Goal: Task Accomplishment & Management: Use online tool/utility

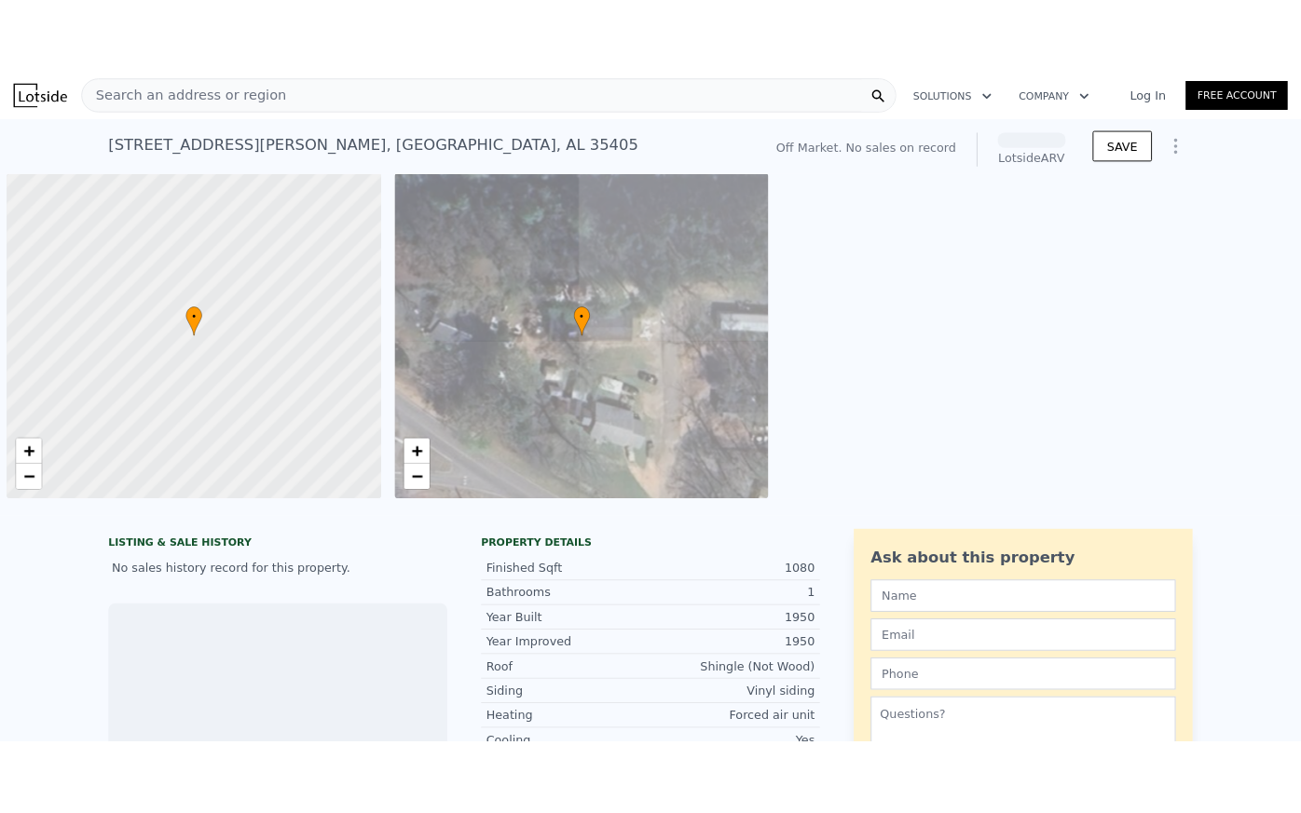
scroll to position [0, 7]
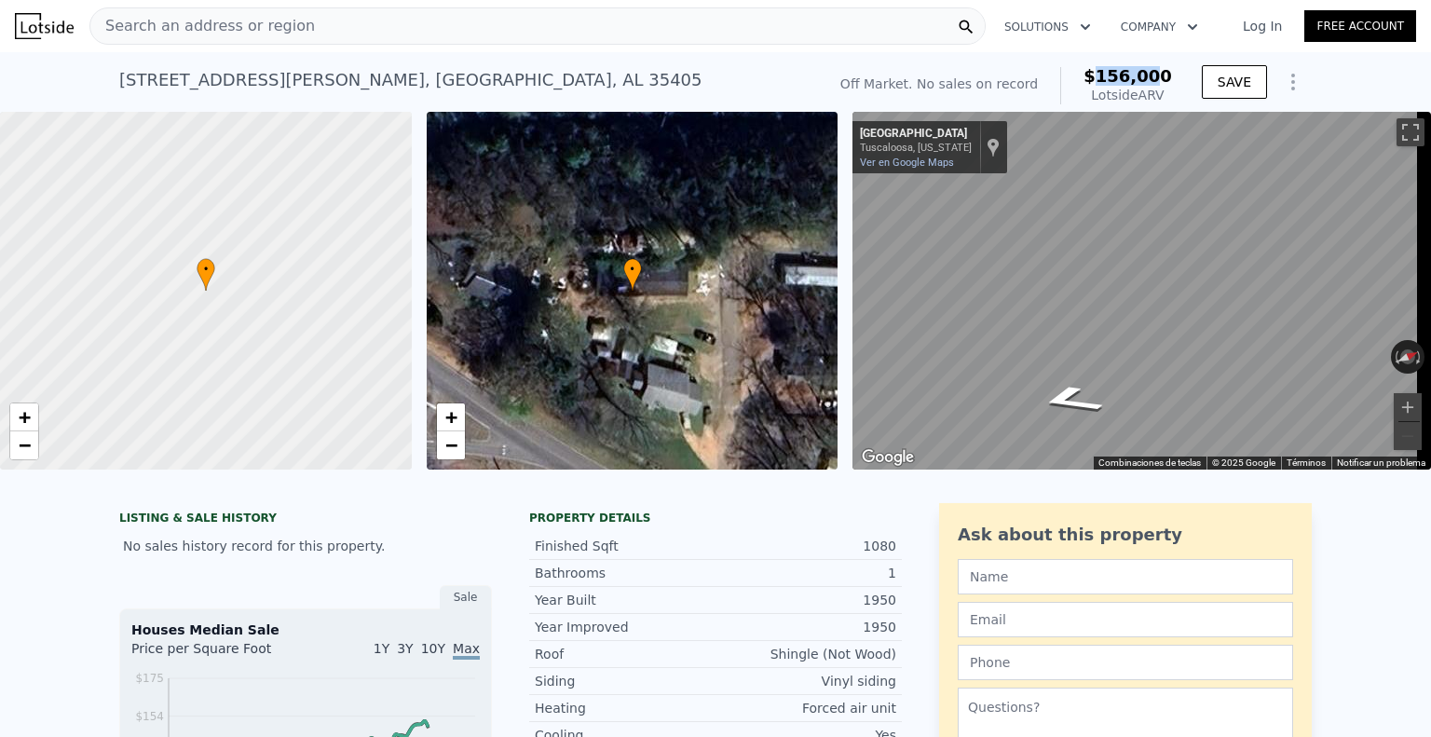
drag, startPoint x: 1111, startPoint y: 74, endPoint x: 1163, endPoint y: 79, distance: 51.5
click at [1159, 74] on span "$156,000" at bounding box center [1128, 76] width 89 height 20
click at [1164, 79] on span "$156,000" at bounding box center [1128, 76] width 89 height 20
drag, startPoint x: 1392, startPoint y: 135, endPoint x: 1394, endPoint y: 248, distance: 112.7
click at [1397, 135] on button "Cambiar a la vista en pantalla completa" at bounding box center [1411, 132] width 28 height 28
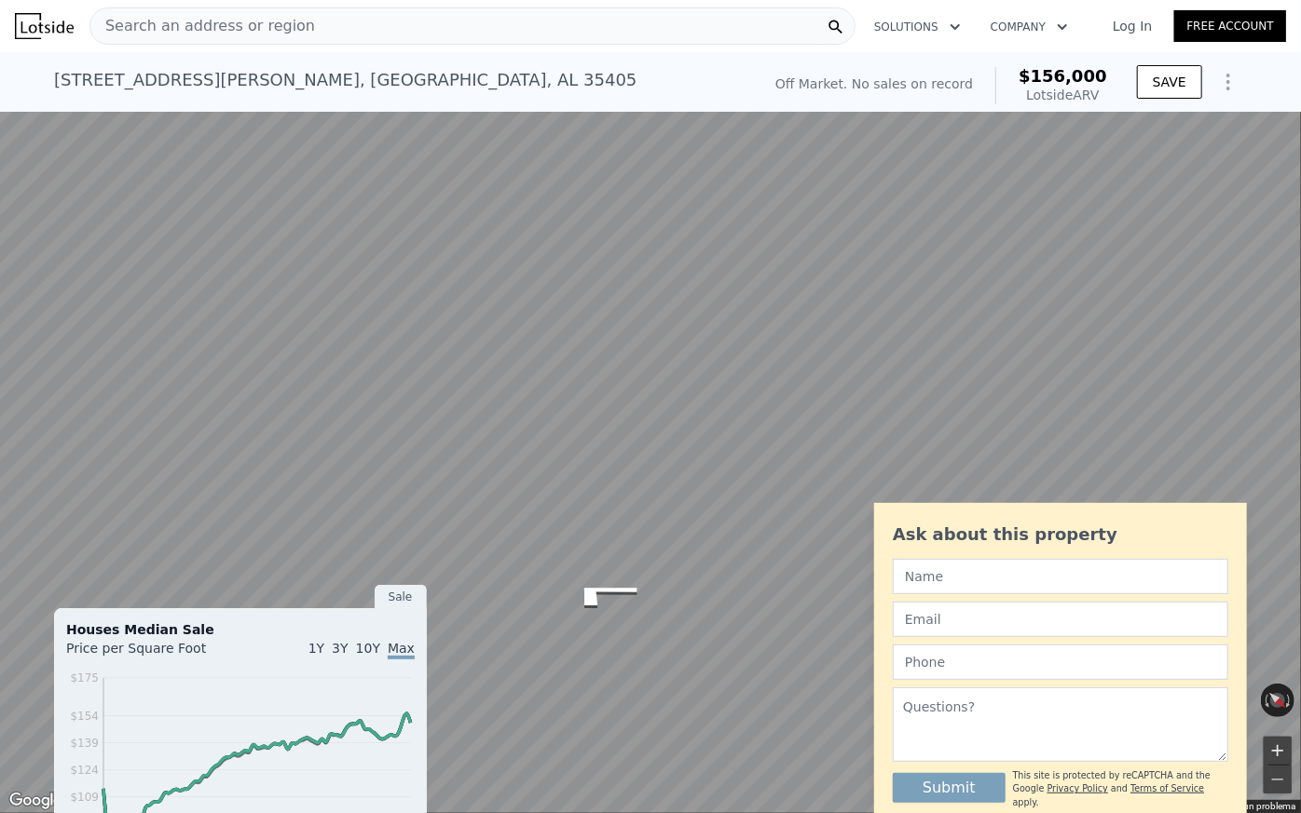
click at [1275, 736] on button "Ampliar" at bounding box center [1277, 751] width 28 height 28
click at [57, 59] on div "[GEOGRAPHIC_DATA], [US_STATE] 28th E Ave Ver en Google Maps Custom Imagery" at bounding box center [77, 35] width 155 height 52
click at [57, 55] on link "Ver en Google Maps" at bounding box center [54, 51] width 94 height 12
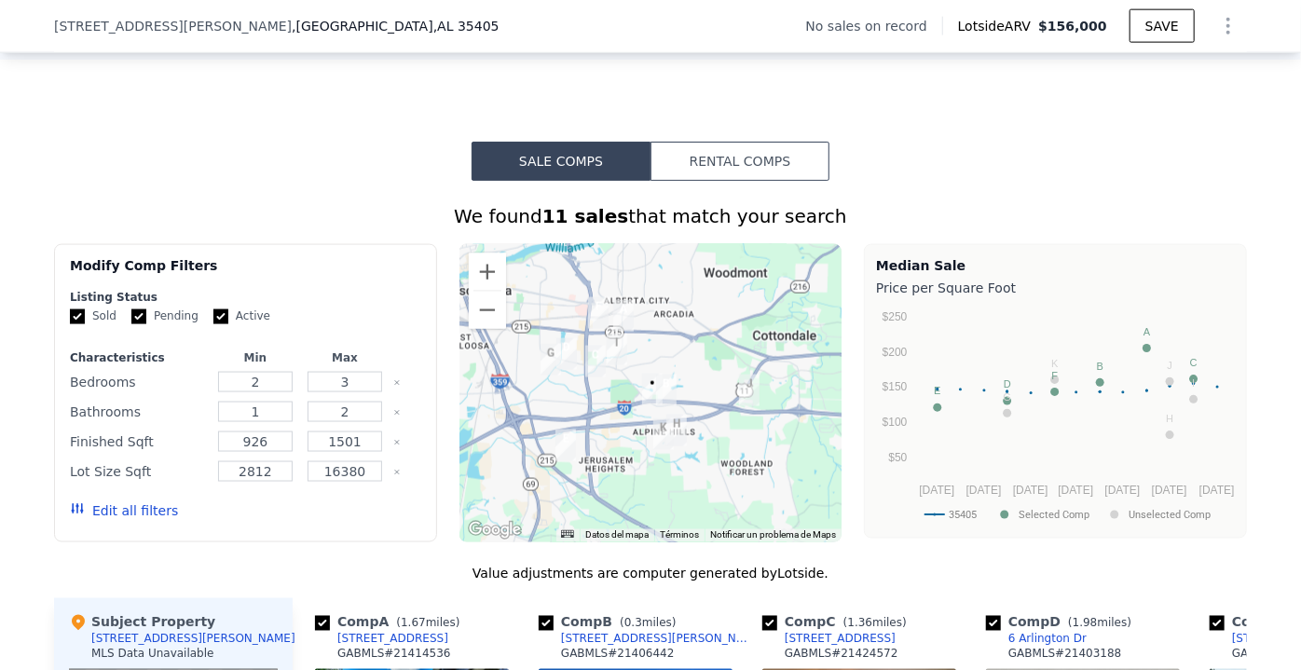
drag, startPoint x: 763, startPoint y: 141, endPoint x: 760, endPoint y: 165, distance: 24.4
click at [763, 148] on div "Sale Comps Rental Comps We found 11 sales that match your search Filters Map Pr…" at bounding box center [650, 673] width 1301 height 1226
click at [760, 166] on button "Rental Comps" at bounding box center [739, 161] width 179 height 39
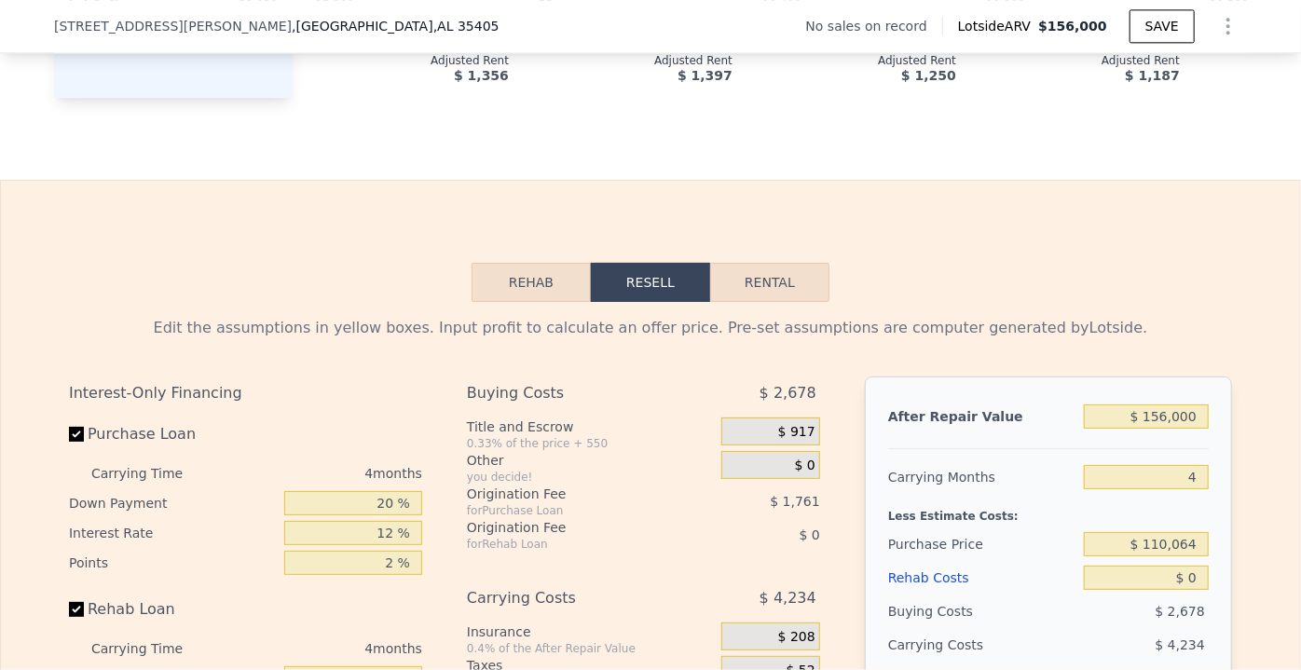
scroll to position [2280, 0]
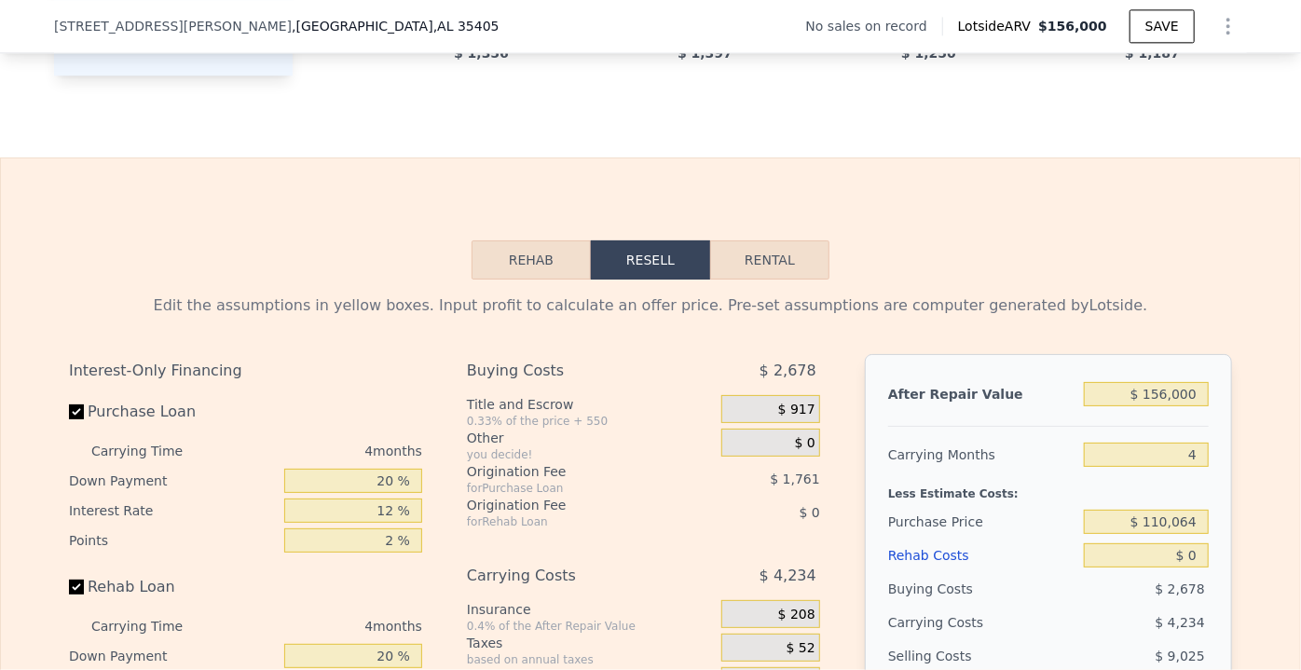
drag, startPoint x: 740, startPoint y: 256, endPoint x: 750, endPoint y: 287, distance: 32.4
click at [741, 256] on div "Rehab Resell Rental Edit the assumptions in yellow boxes. Input profit to calcu…" at bounding box center [650, 606] width 1301 height 898
click at [750, 279] on button "Rental" at bounding box center [769, 259] width 119 height 39
select select "30"
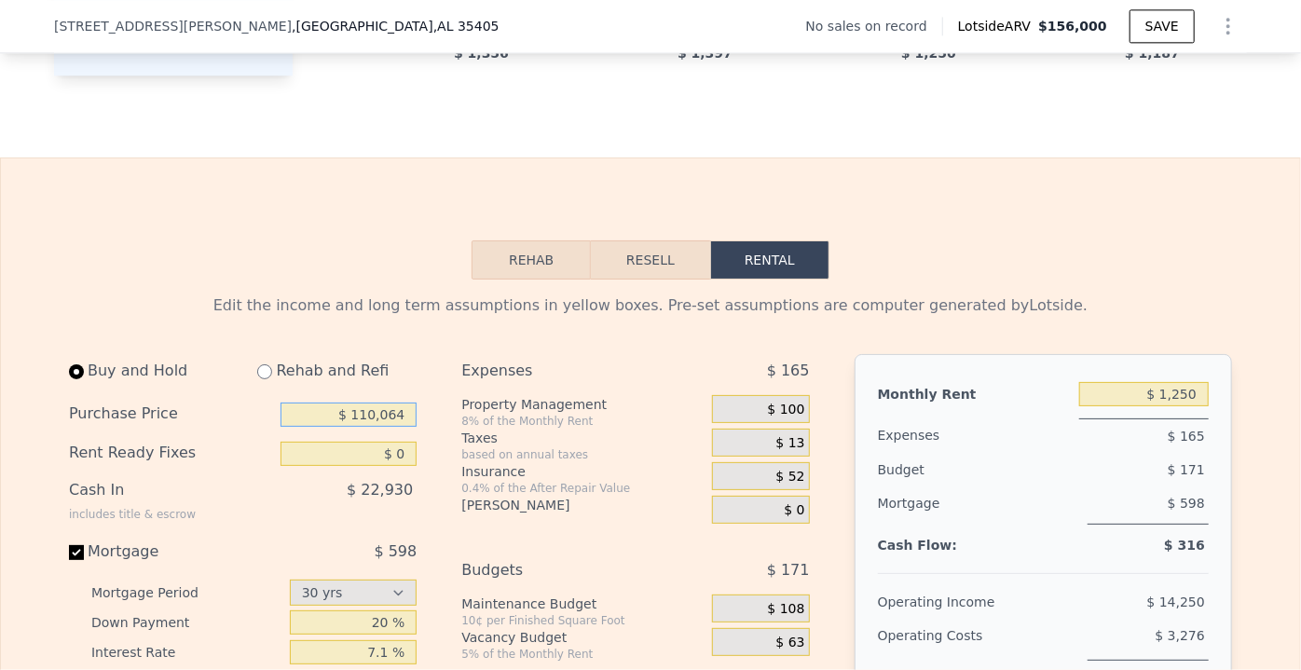
click at [339, 425] on input "$ 110,064" at bounding box center [348, 414] width 136 height 24
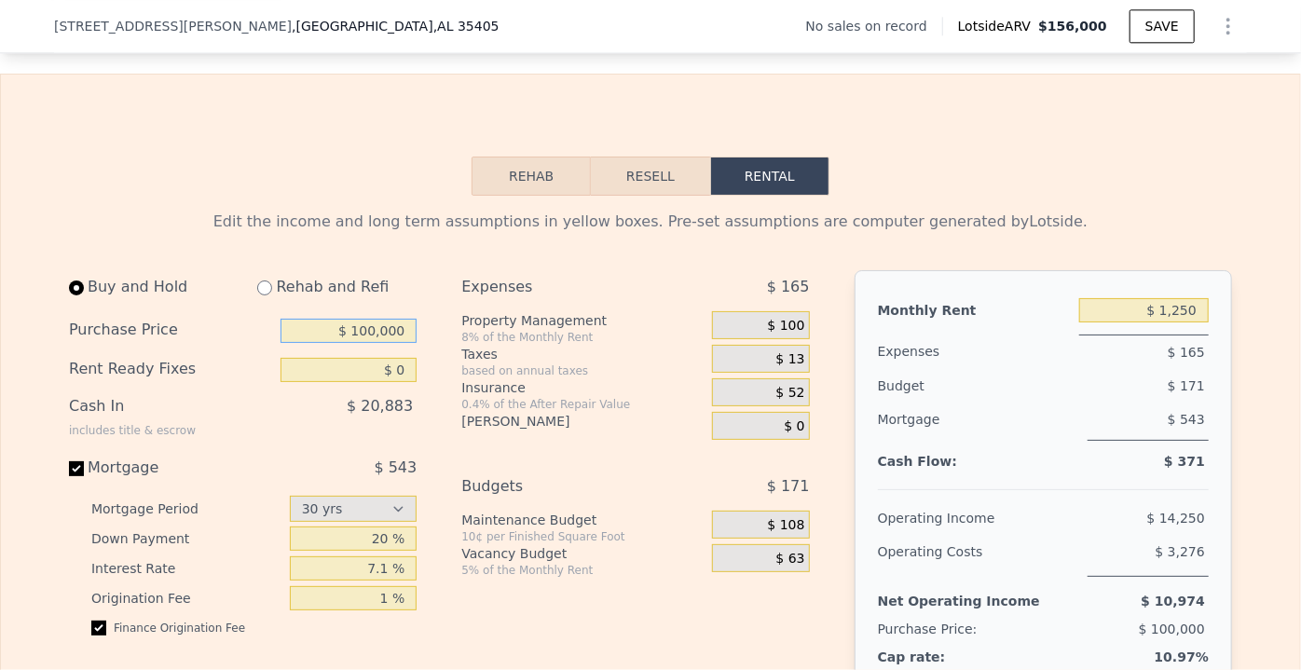
scroll to position [2365, 0]
click at [367, 342] on input "$ 100,000" at bounding box center [348, 330] width 136 height 24
click at [370, 342] on input "$ 100,000" at bounding box center [348, 330] width 136 height 24
click at [375, 342] on input "$ 100,000" at bounding box center [348, 330] width 136 height 24
type input "$ 105,000"
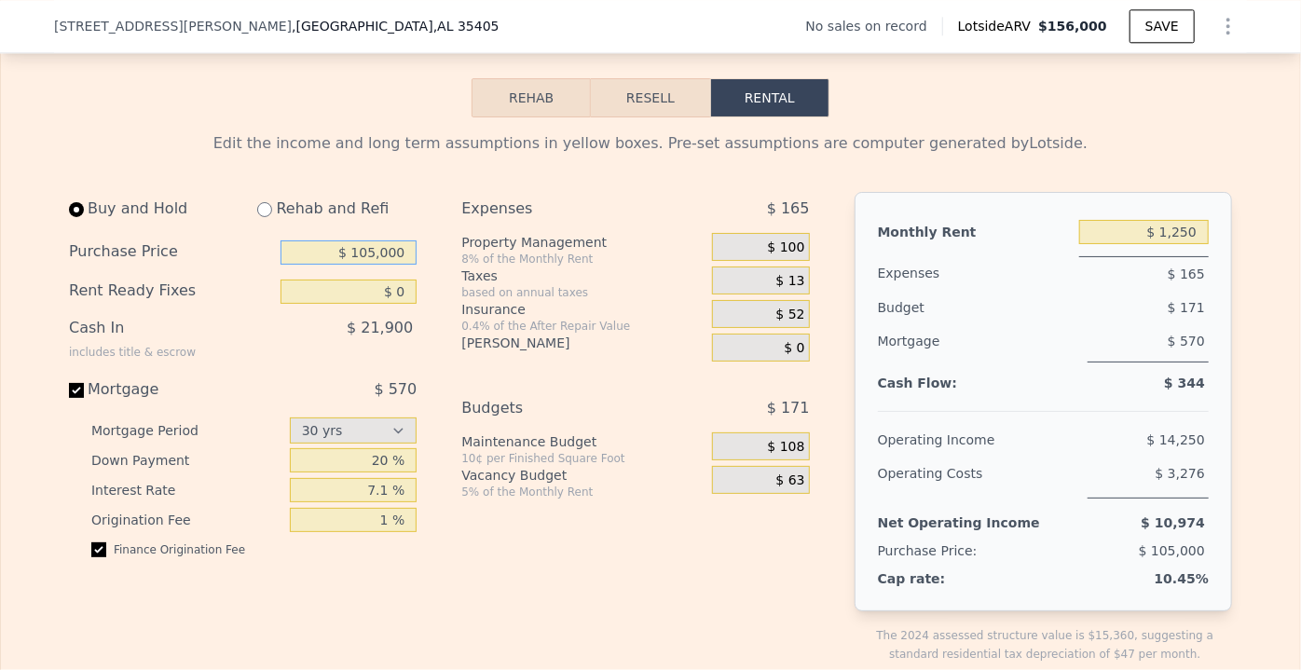
scroll to position [2449, 0]
